Goal: Transaction & Acquisition: Purchase product/service

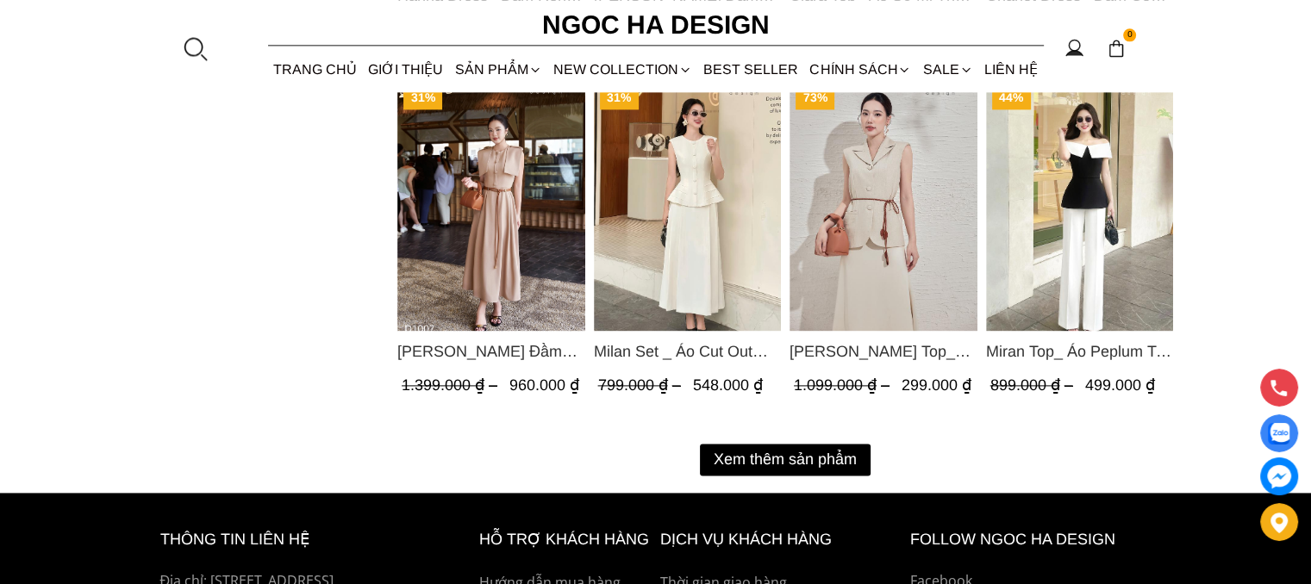
scroll to position [2294, 0]
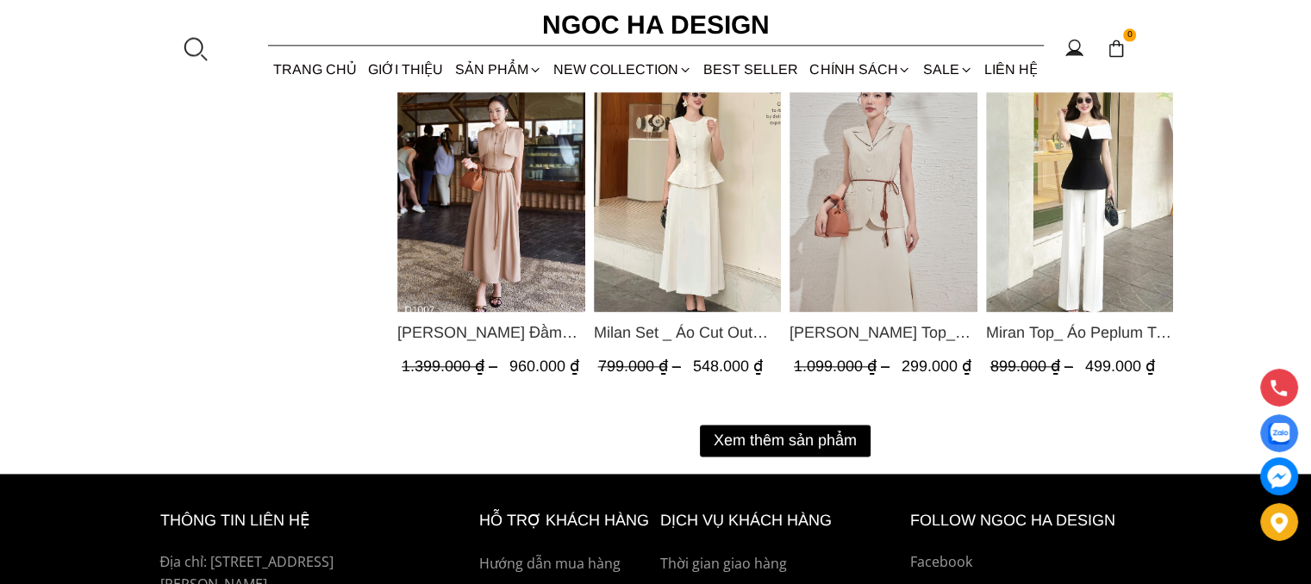
click at [840, 438] on button "Xem thêm sản phẩm" at bounding box center [785, 441] width 171 height 32
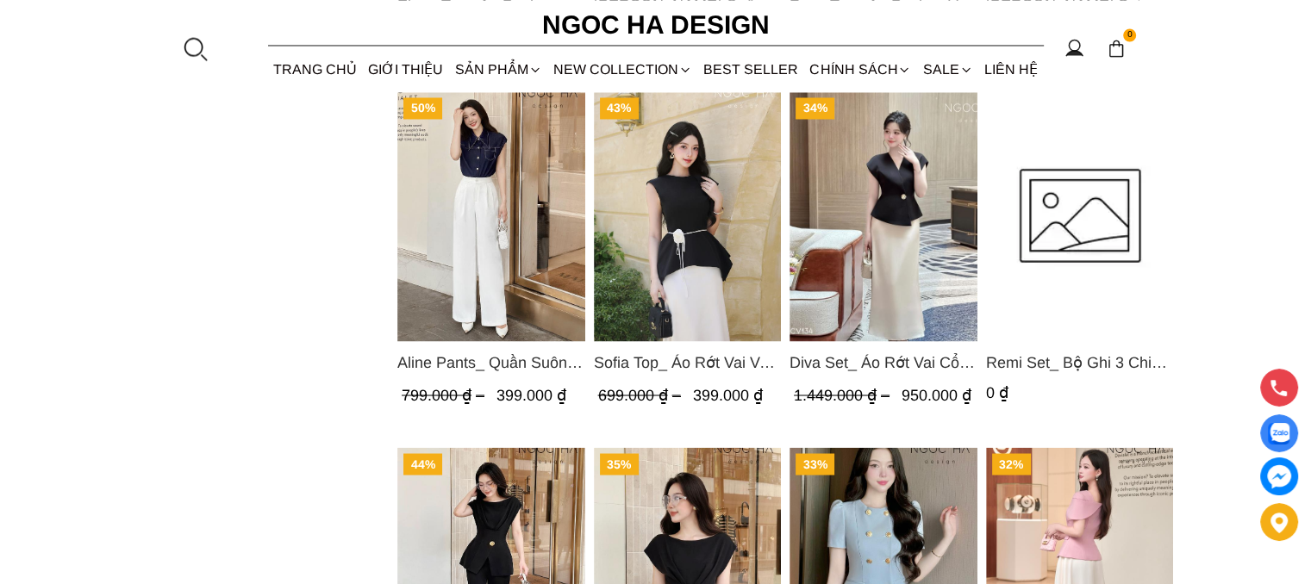
scroll to position [2985, 0]
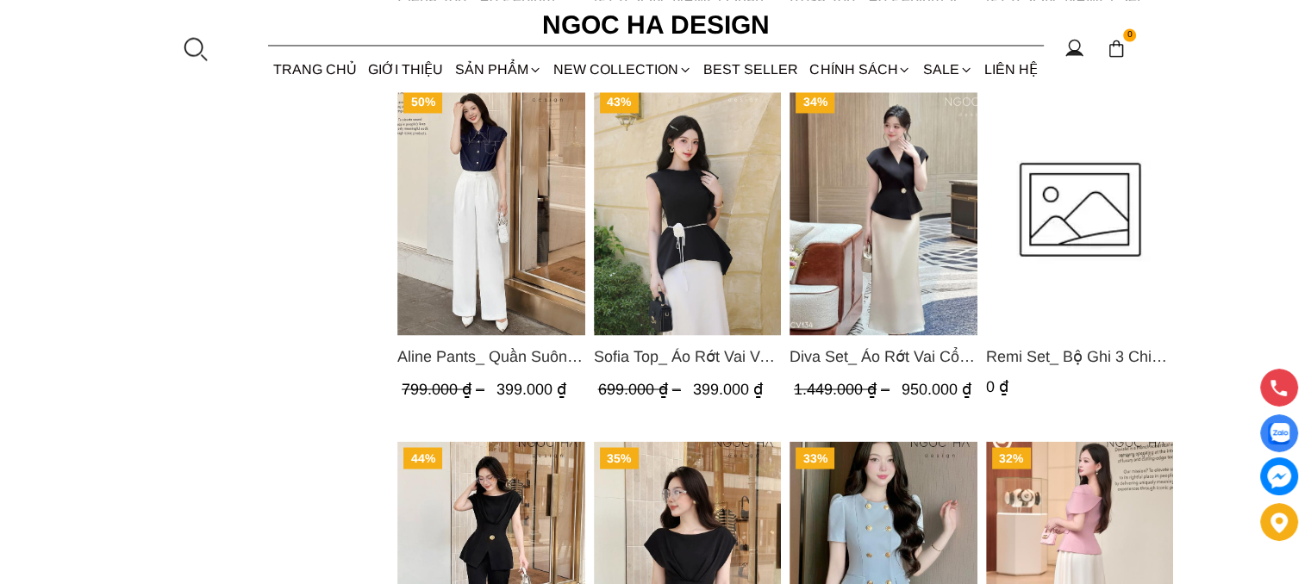
click at [686, 211] on img "Product image - Sofia Top_ Áo Rớt Vai Vạt Rủ Màu Đỏ A428" at bounding box center [687, 210] width 188 height 250
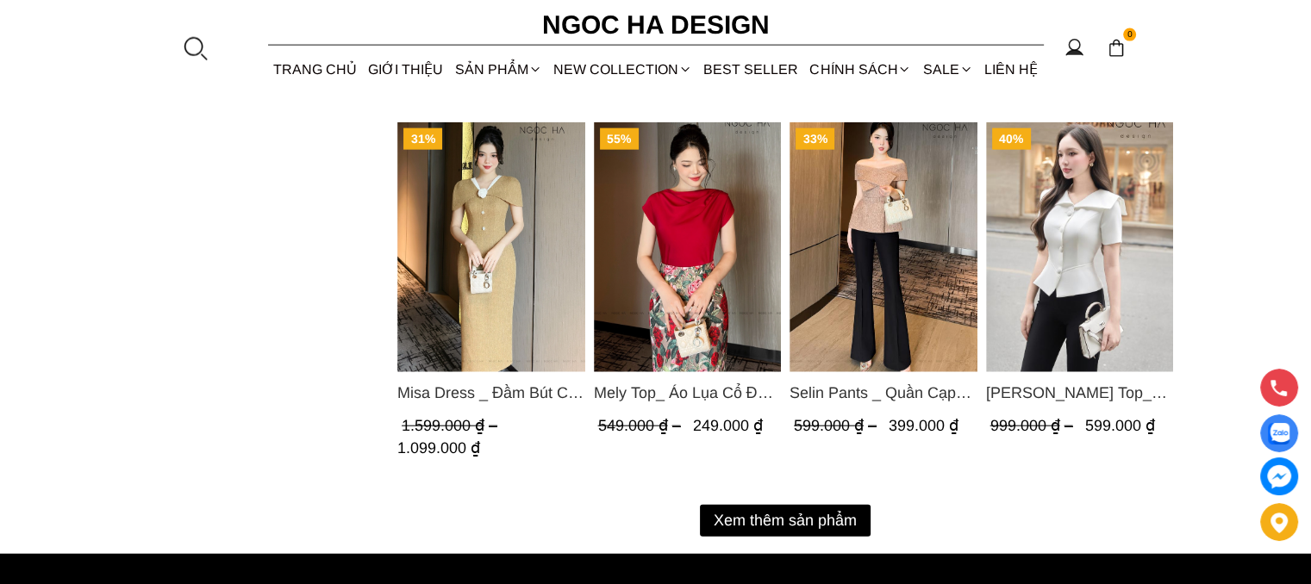
scroll to position [4024, 0]
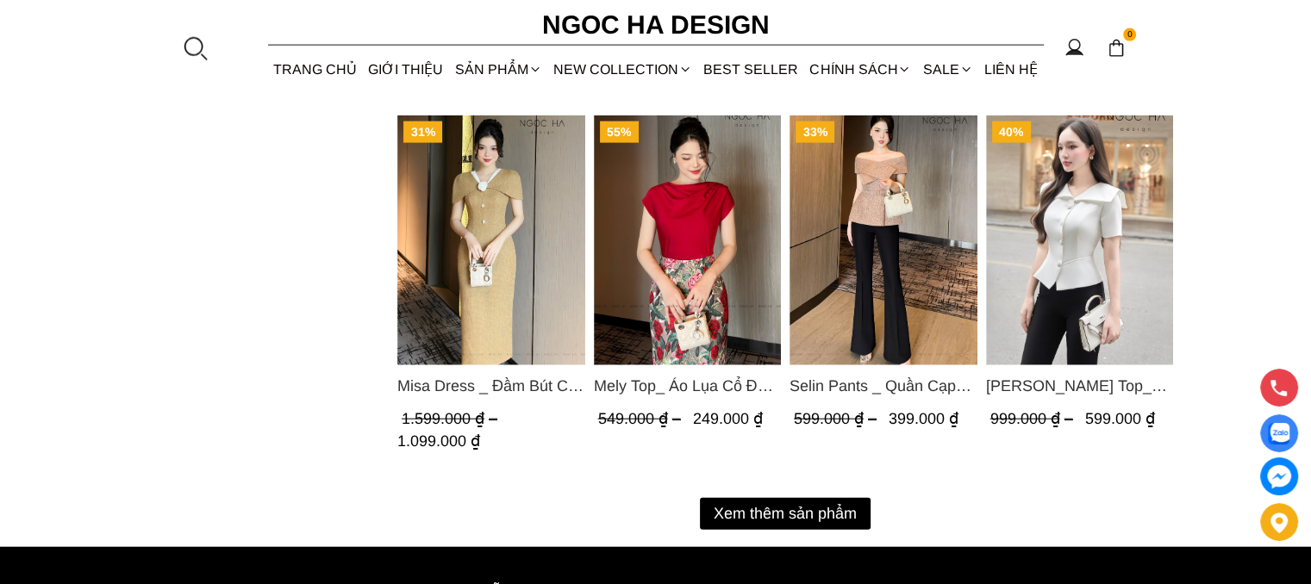
click at [801, 515] on button "Xem thêm sản phẩm" at bounding box center [785, 514] width 171 height 32
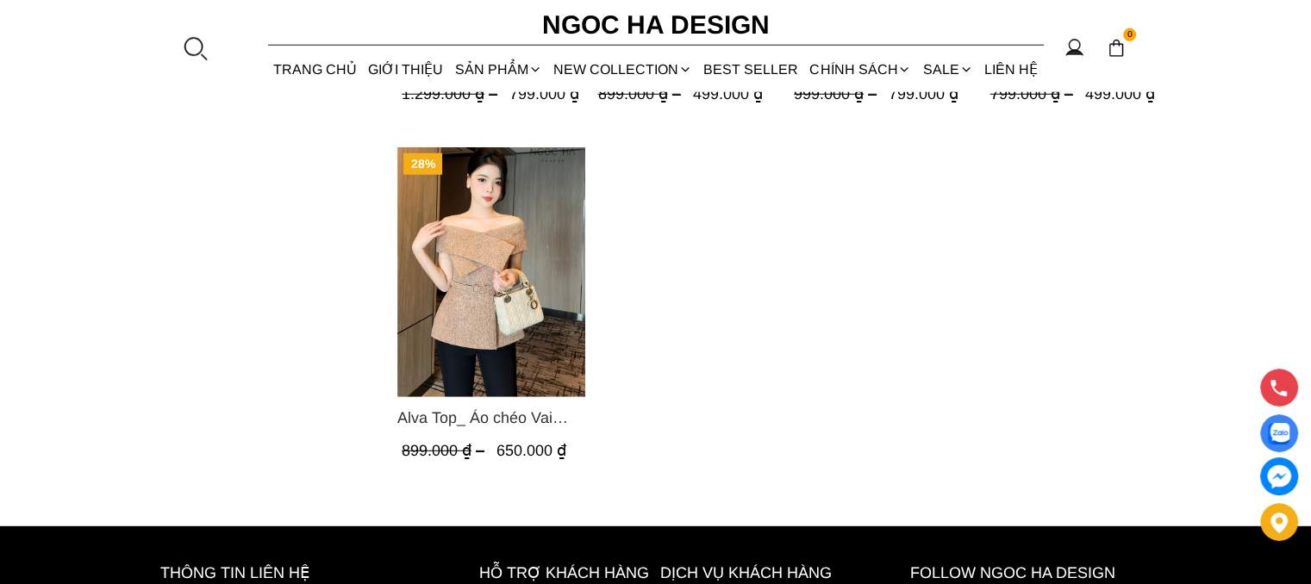
scroll to position [4760, 0]
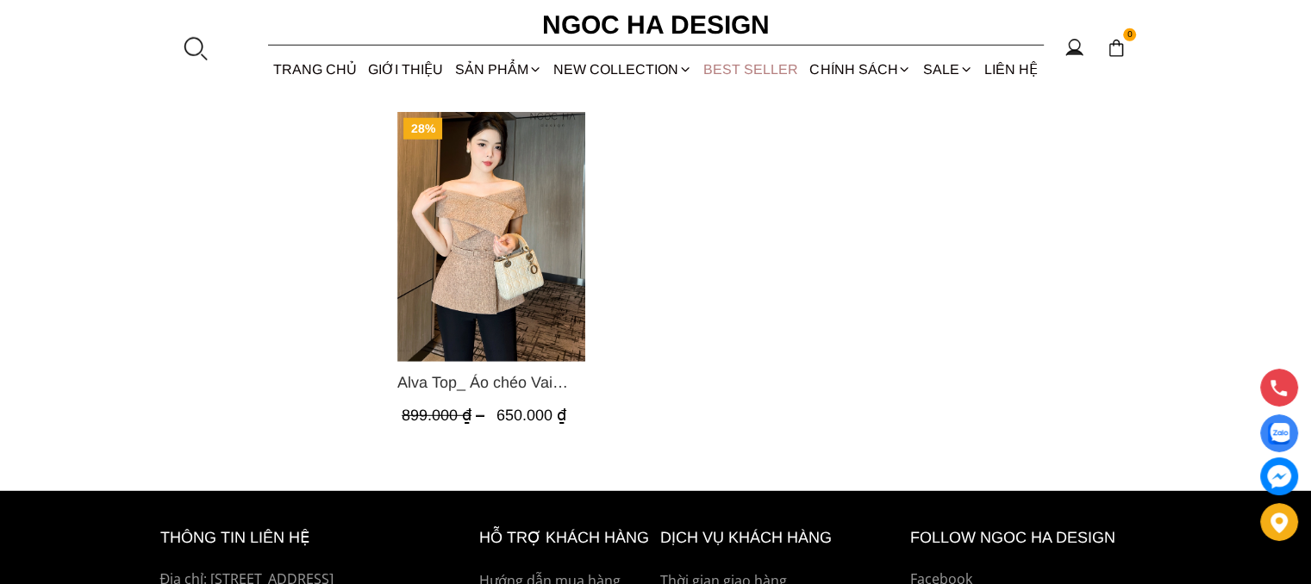
click at [783, 68] on link "BEST SELLER" at bounding box center [751, 70] width 106 height 46
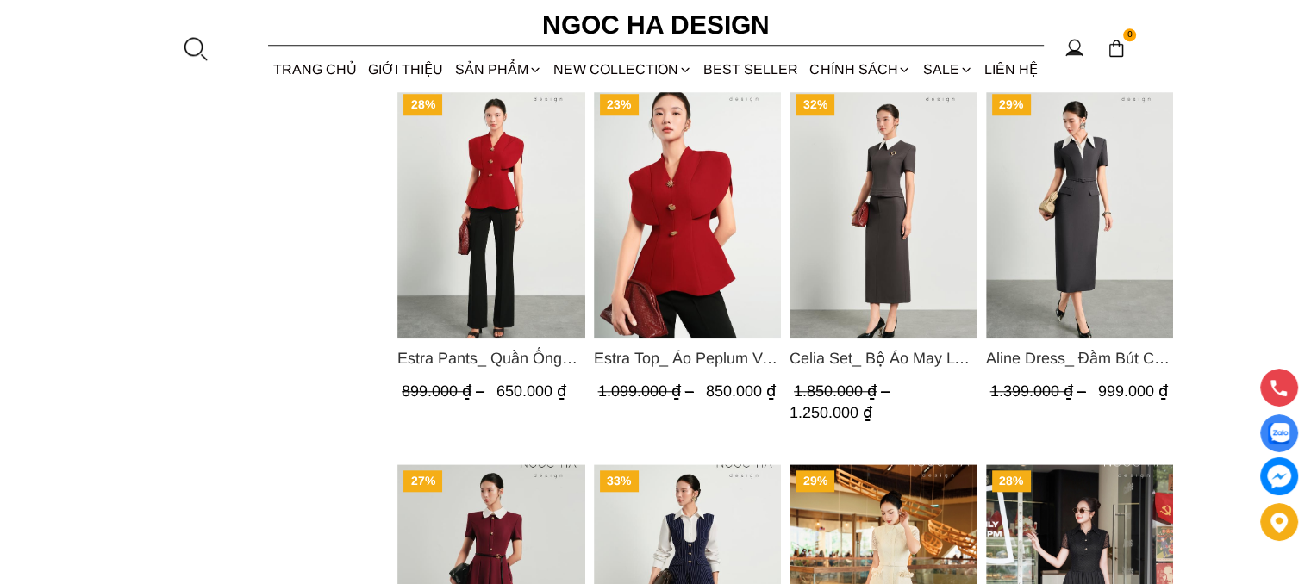
scroll to position [1572, 0]
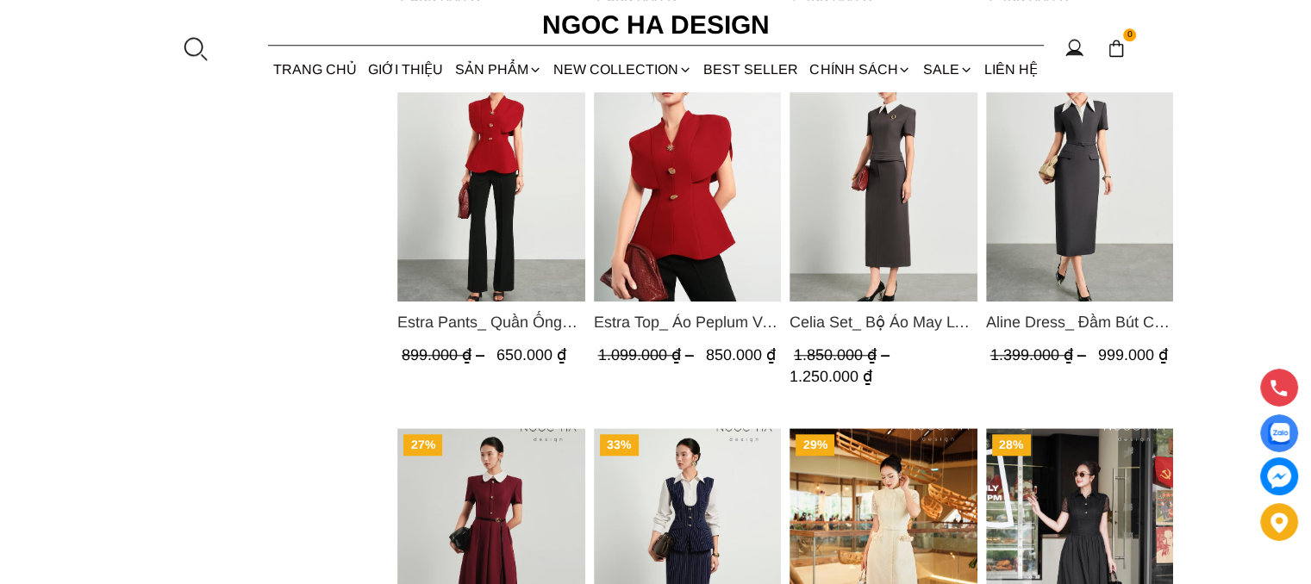
click at [707, 319] on span "Estra Top_ Áo Peplum Vai Choàng Màu Đỏ A1092" at bounding box center [687, 322] width 188 height 24
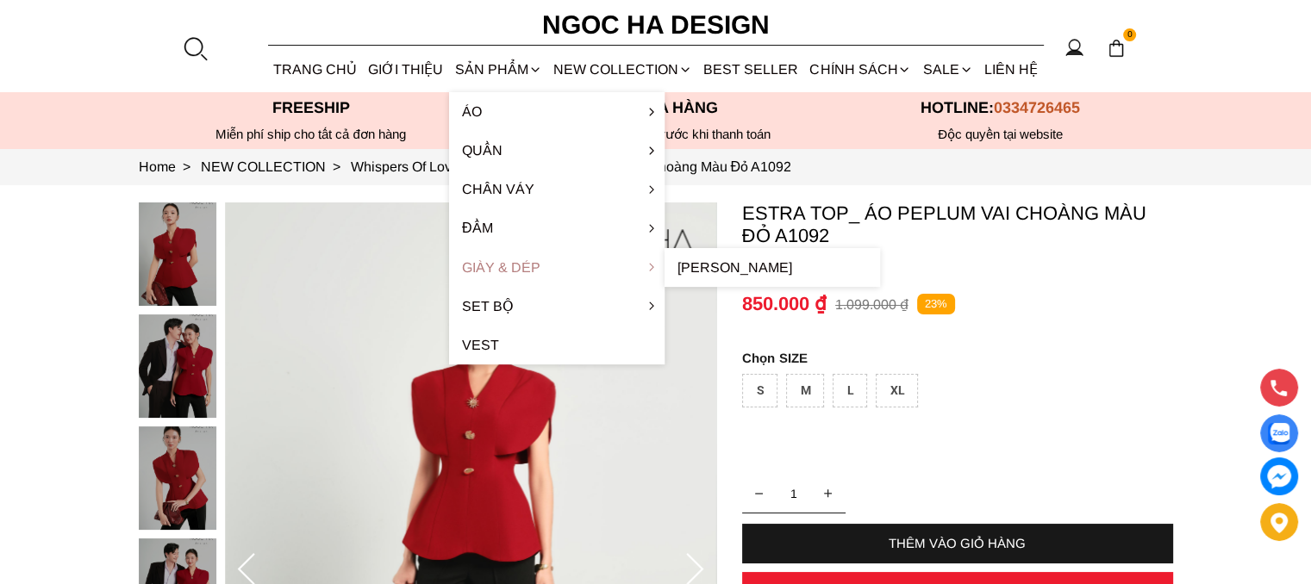
click at [517, 277] on link "Giày & Dép" at bounding box center [556, 267] width 215 height 39
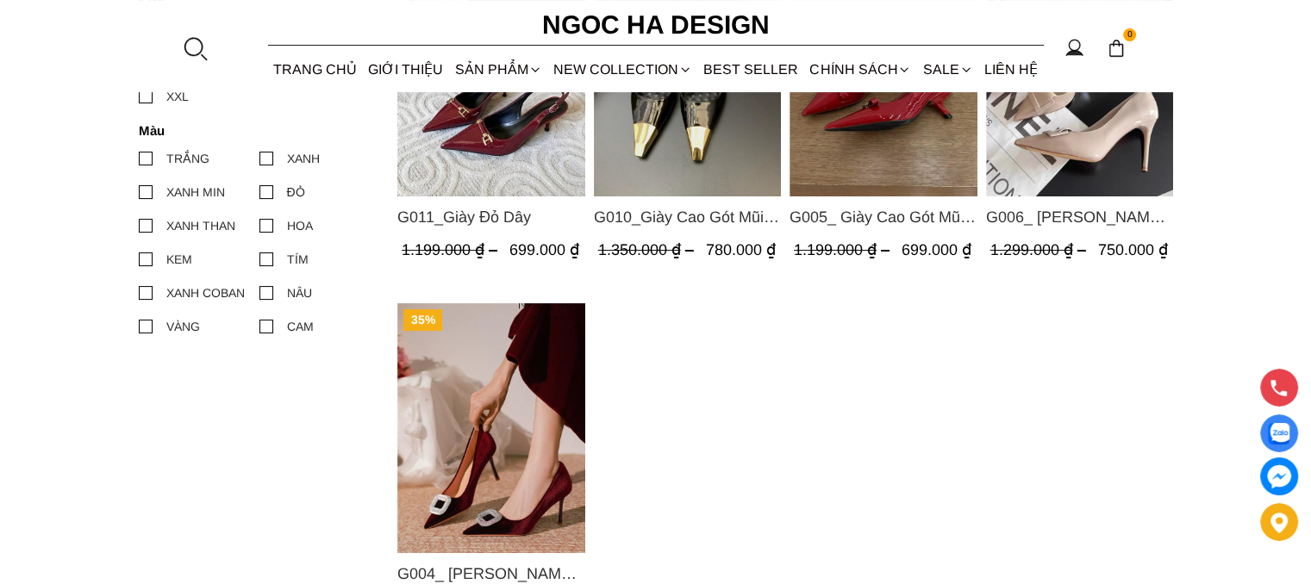
scroll to position [333, 0]
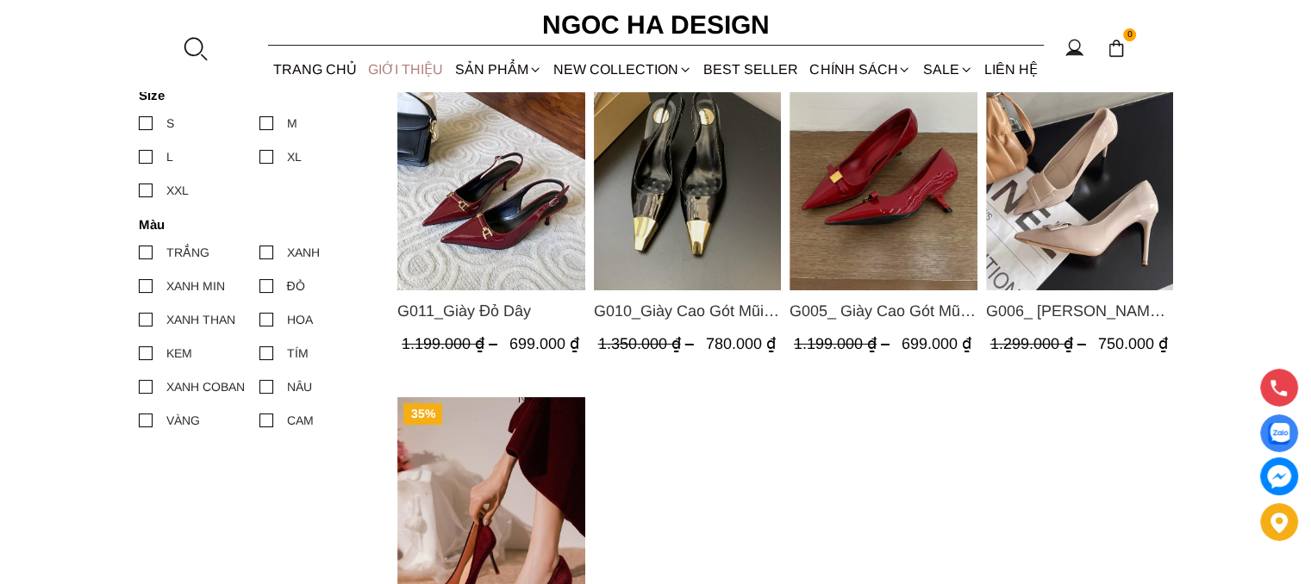
click at [401, 77] on link "GIỚI THIỆU" at bounding box center [406, 70] width 86 height 46
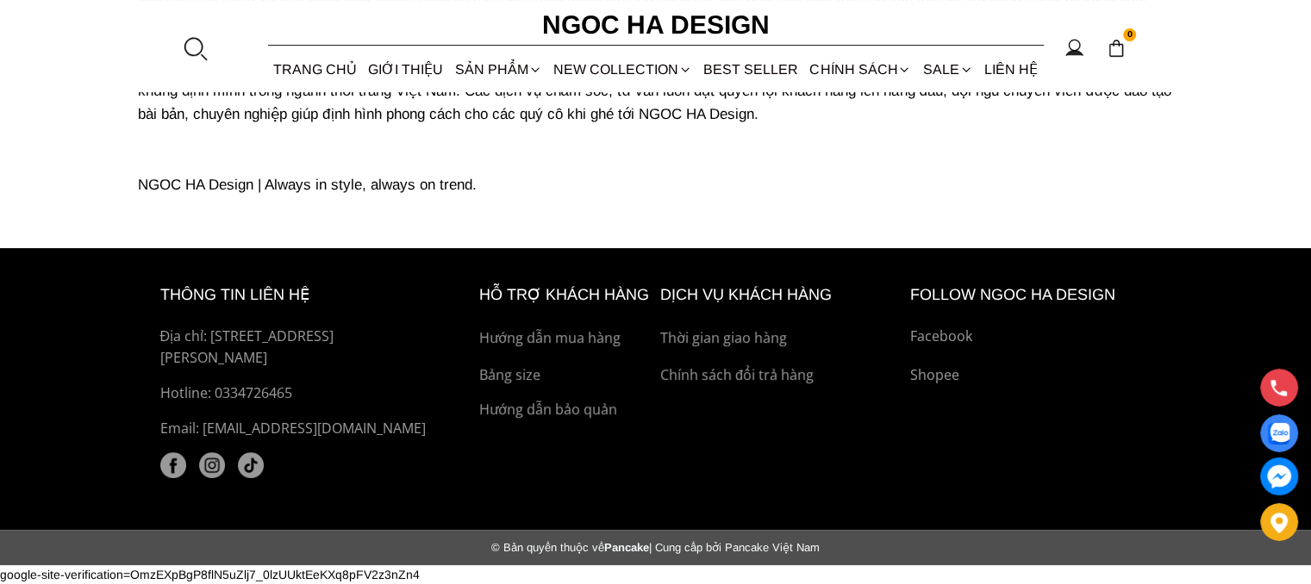
scroll to position [491, 0]
